Goal: Information Seeking & Learning: Learn about a topic

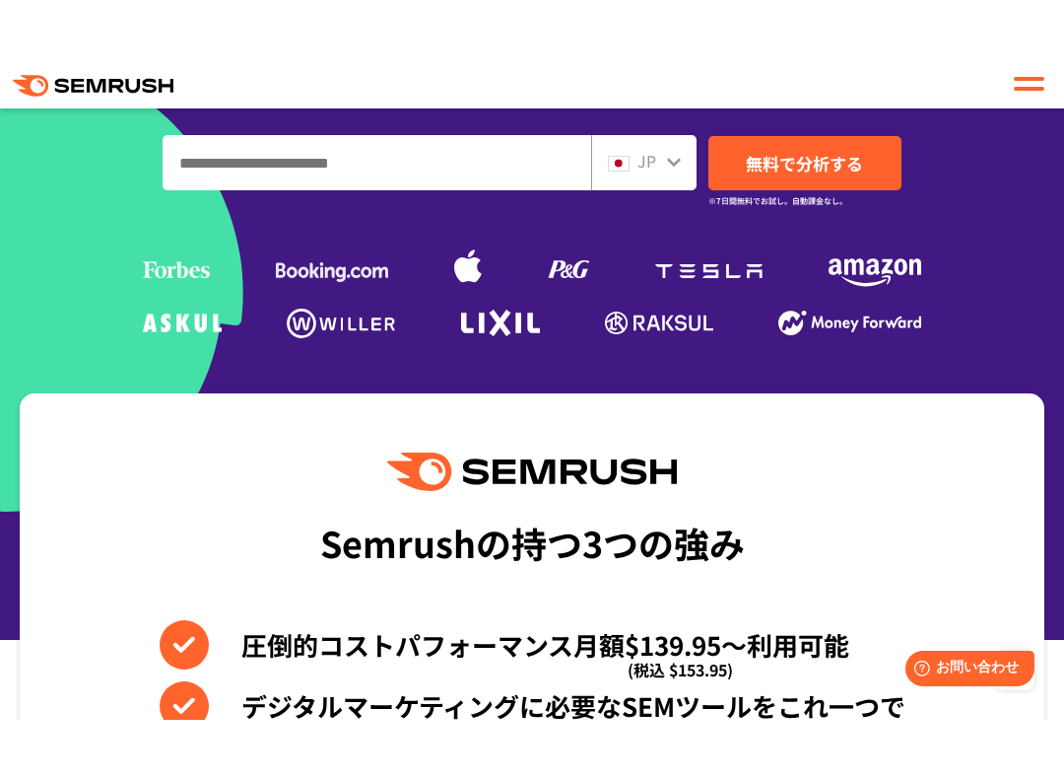
scroll to position [904, 0]
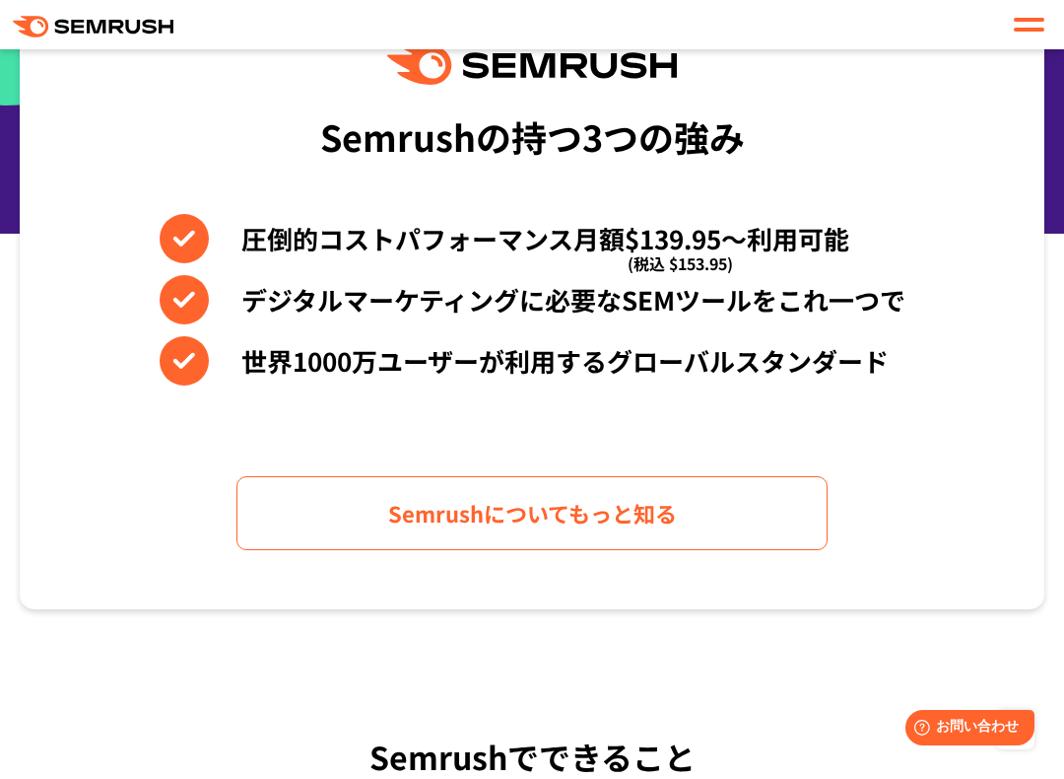
click at [767, 516] on link "Semrushについてもっと知る" at bounding box center [532, 513] width 591 height 74
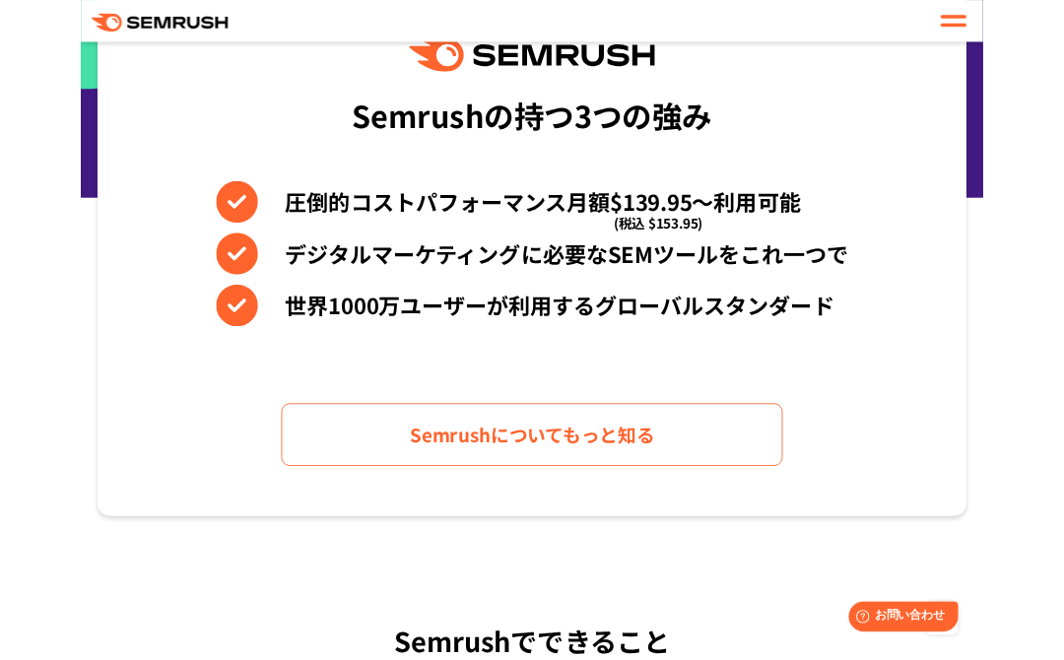
scroll to position [967, 0]
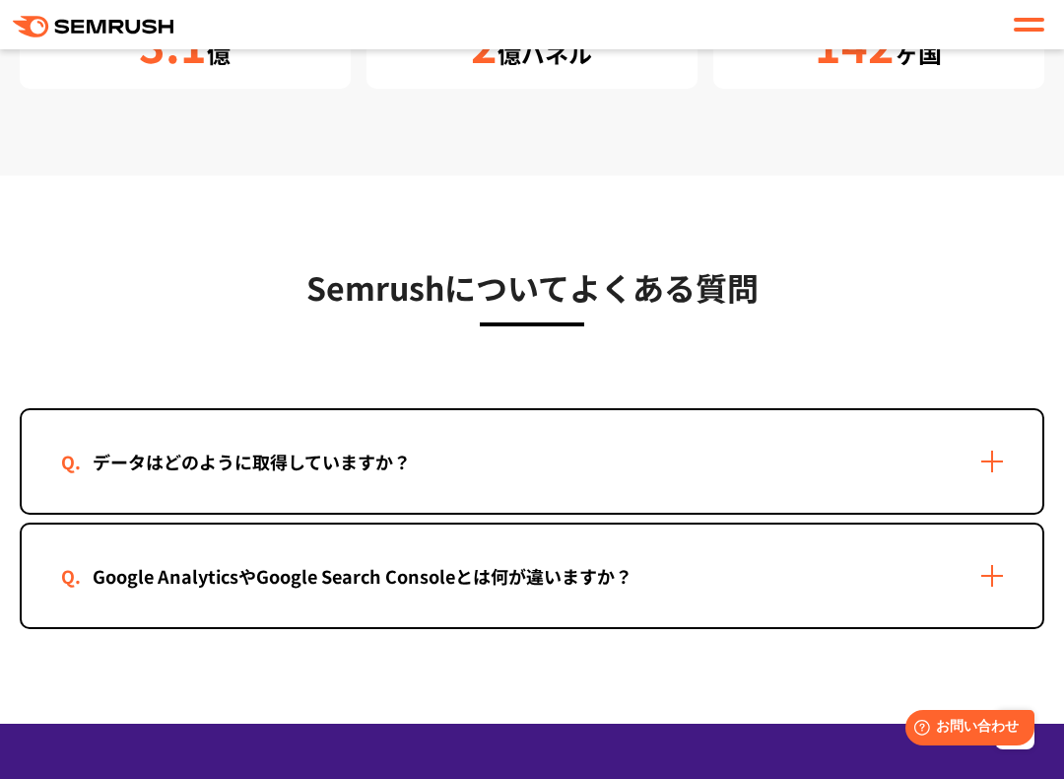
scroll to position [3874, 0]
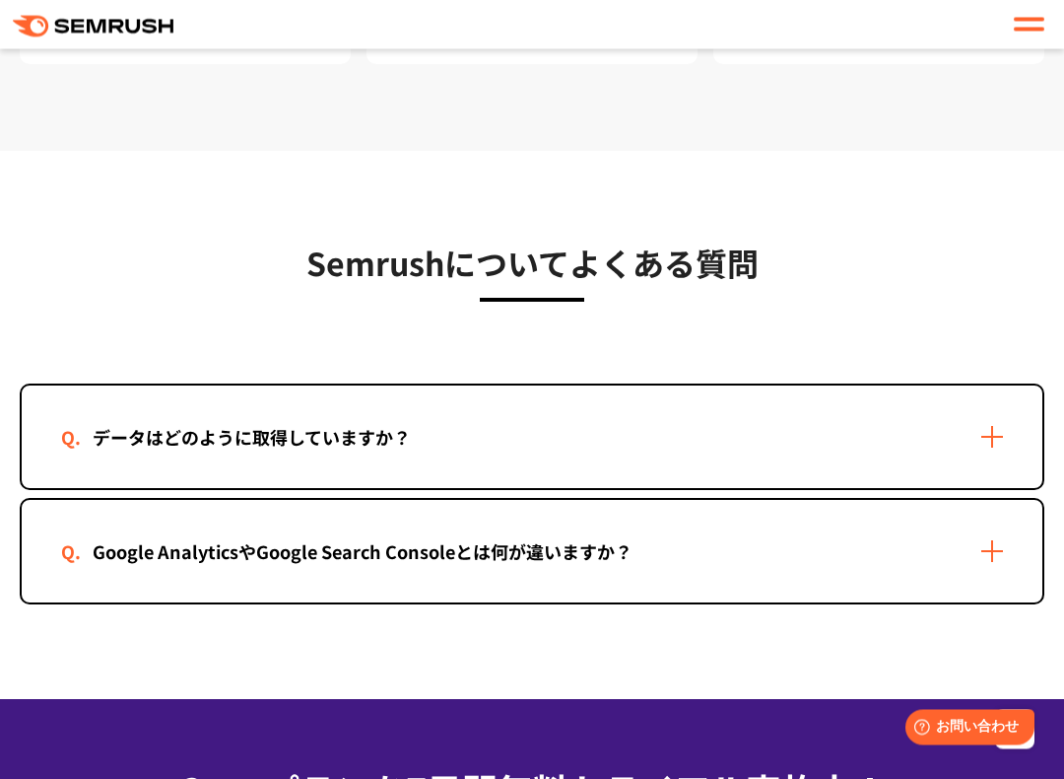
click at [997, 455] on div "データはどのように取得していますか？" at bounding box center [532, 437] width 1021 height 102
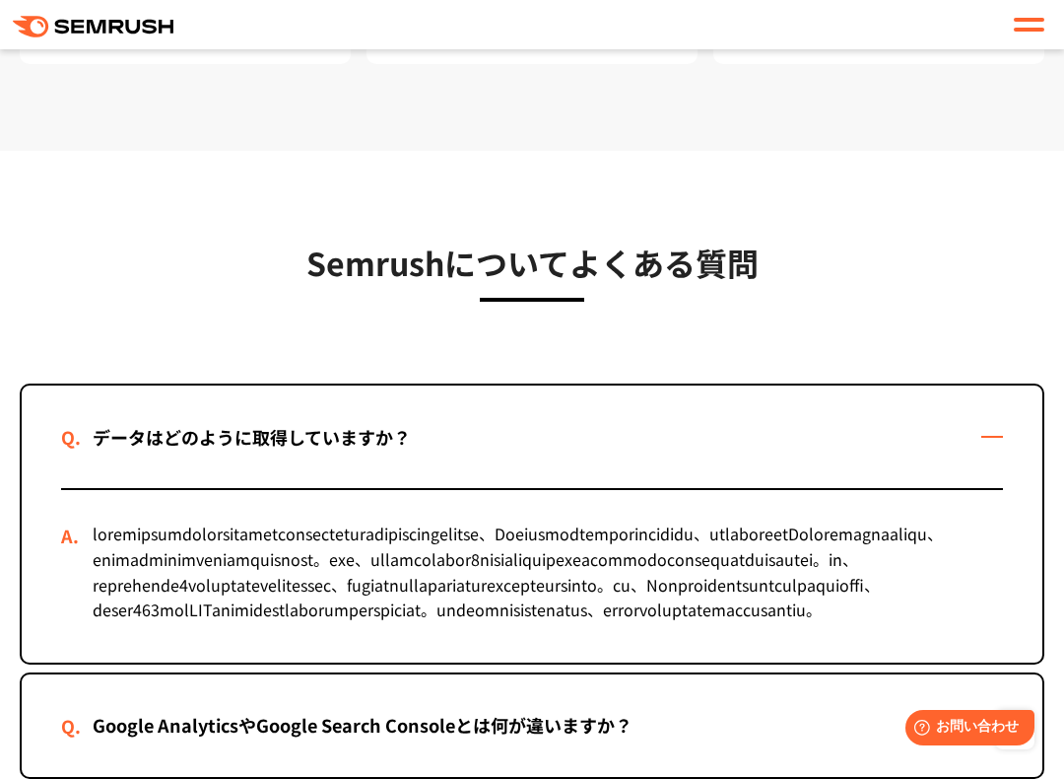
click at [988, 458] on div "データはどのように取得していますか？" at bounding box center [532, 436] width 1021 height 102
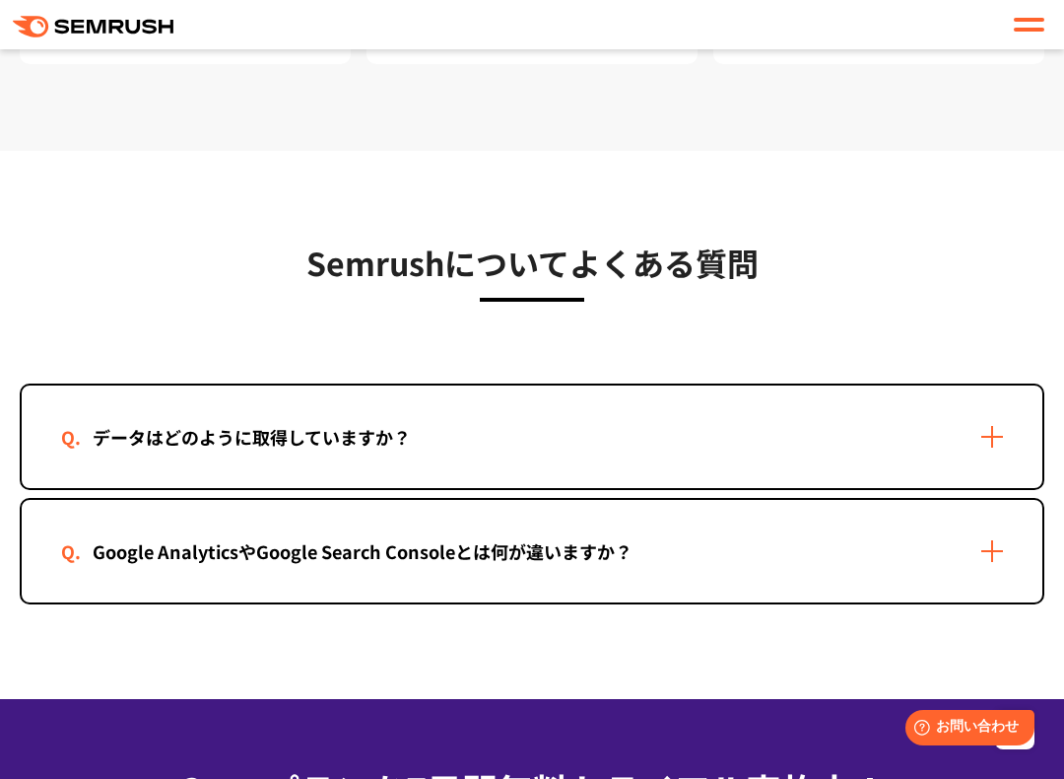
click at [994, 453] on div "データはどのように取得していますか？" at bounding box center [532, 436] width 1021 height 102
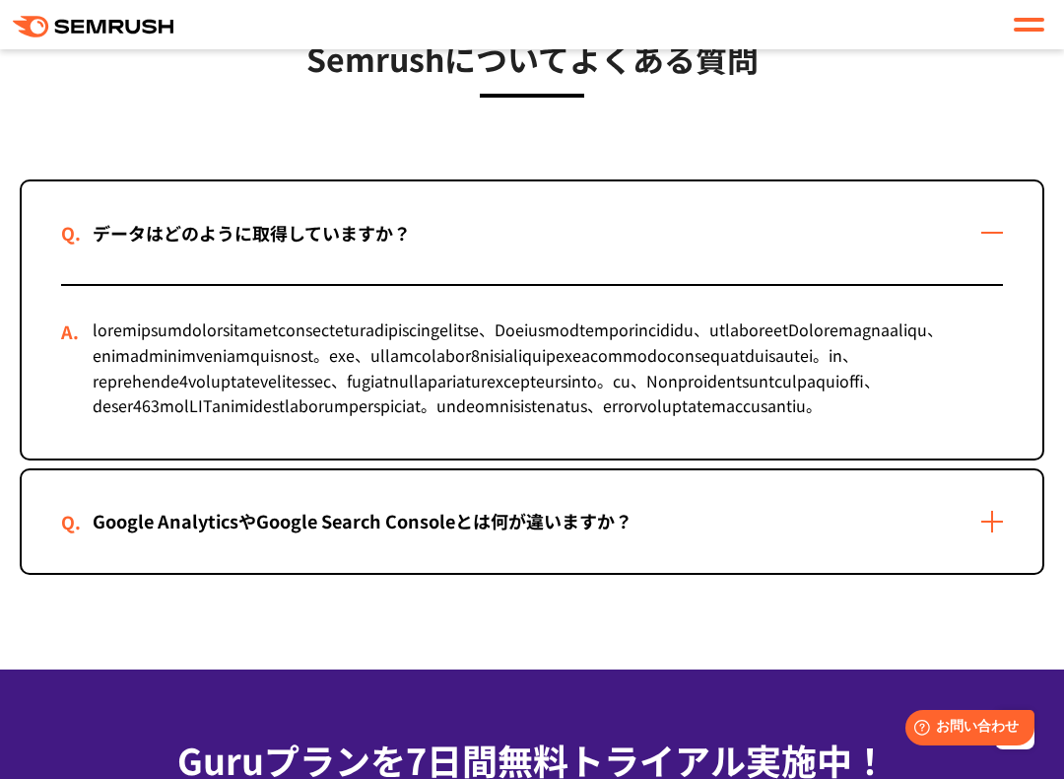
click at [990, 573] on div "Google AnalyticsやGoogle Search Consoleとは何が違いますか？" at bounding box center [532, 521] width 1021 height 102
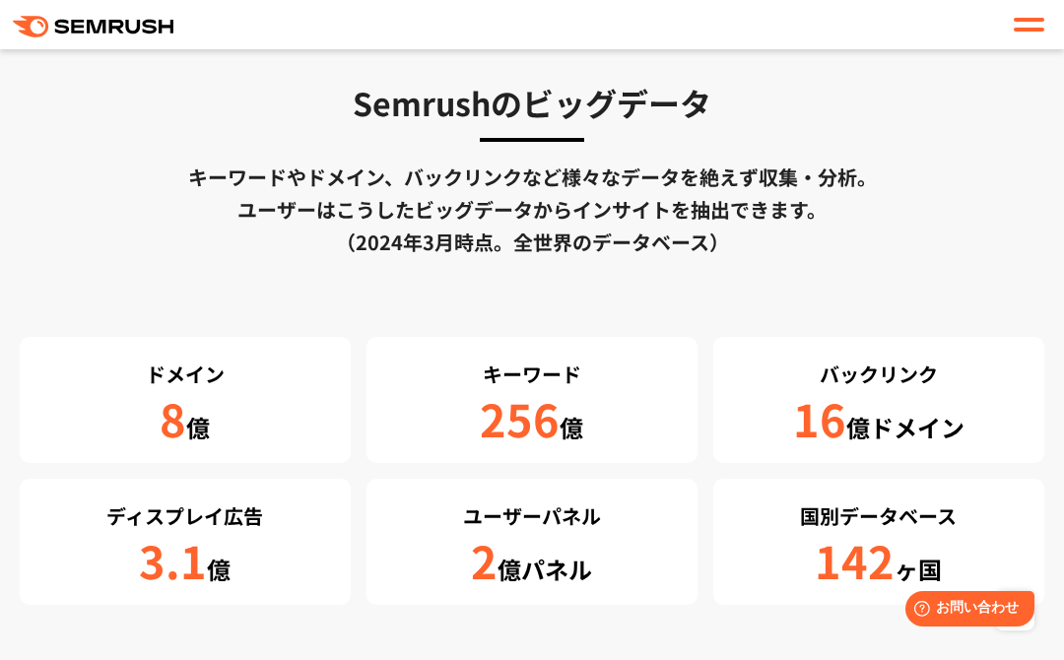
scroll to position [3271, 0]
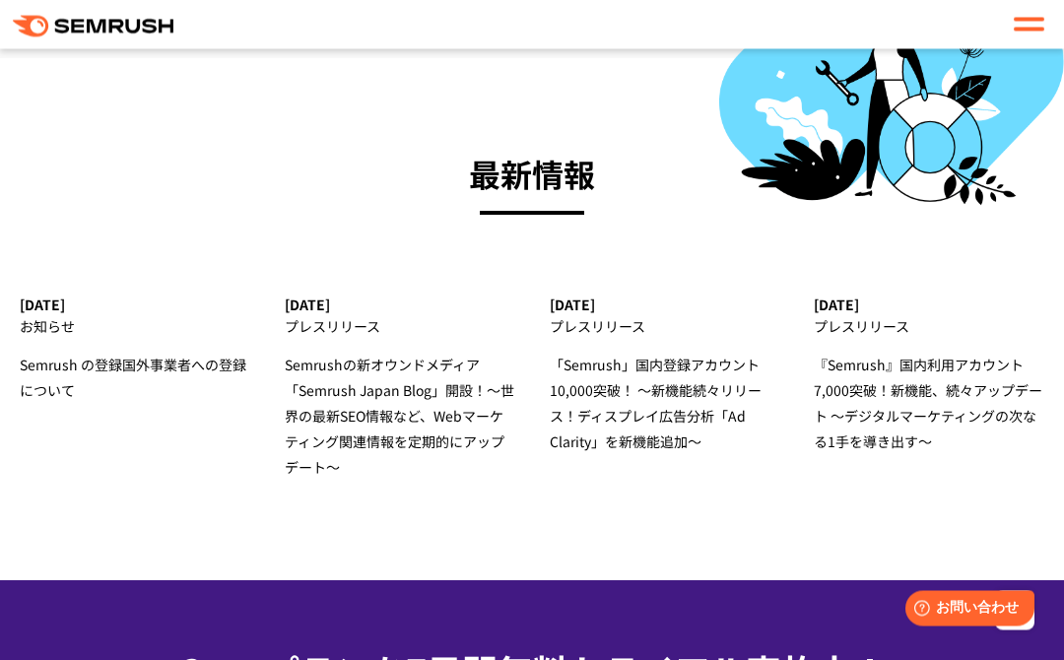
scroll to position [6744, 0]
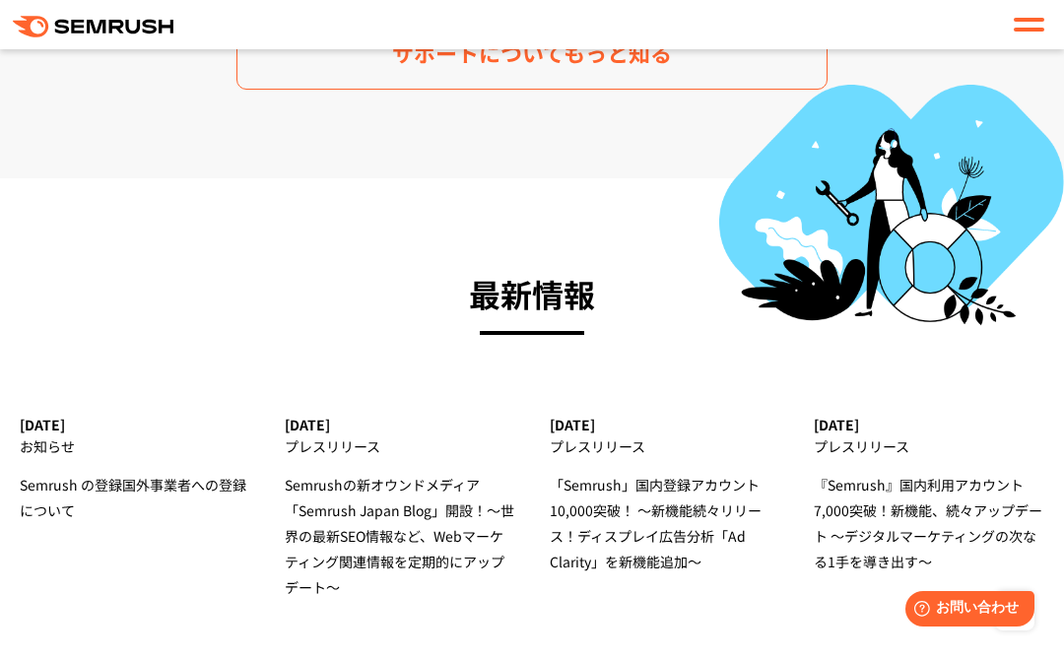
click at [29, 653] on section "最新情報 2023.7.3 お知らせ Semrush の登録国外事業者への登録について 2022.4.20 プレスリリース Semrushの新オウンドメディア…" at bounding box center [532, 439] width 1064 height 522
